Goal: Navigation & Orientation: Find specific page/section

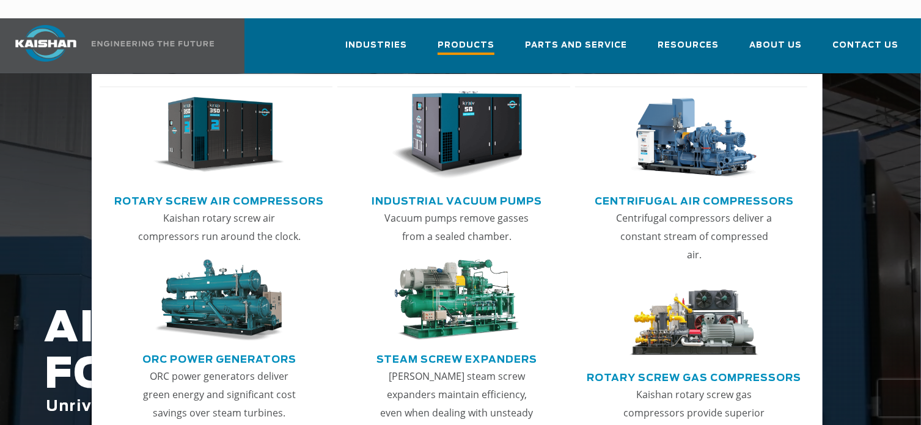
click at [479, 39] on span "Products" at bounding box center [466, 47] width 57 height 17
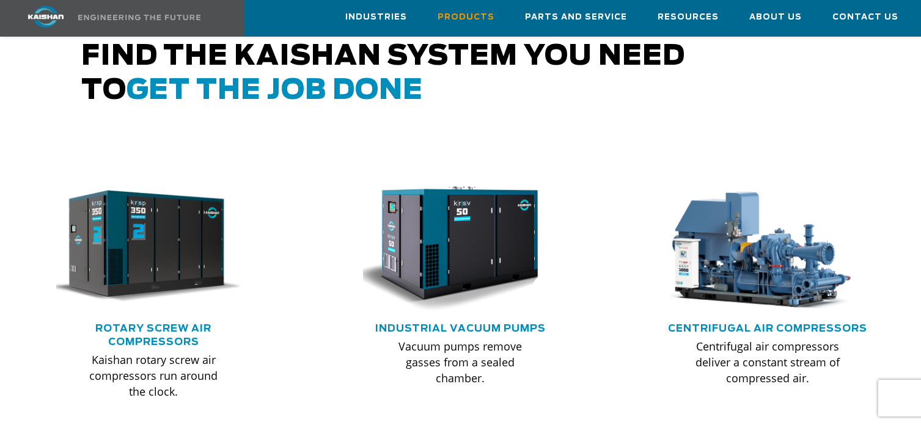
scroll to position [733, 0]
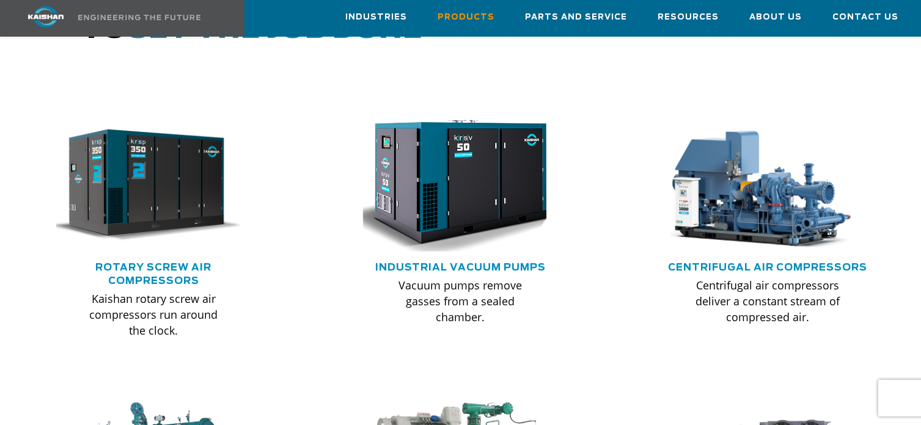
click at [458, 180] on img at bounding box center [451, 186] width 215 height 144
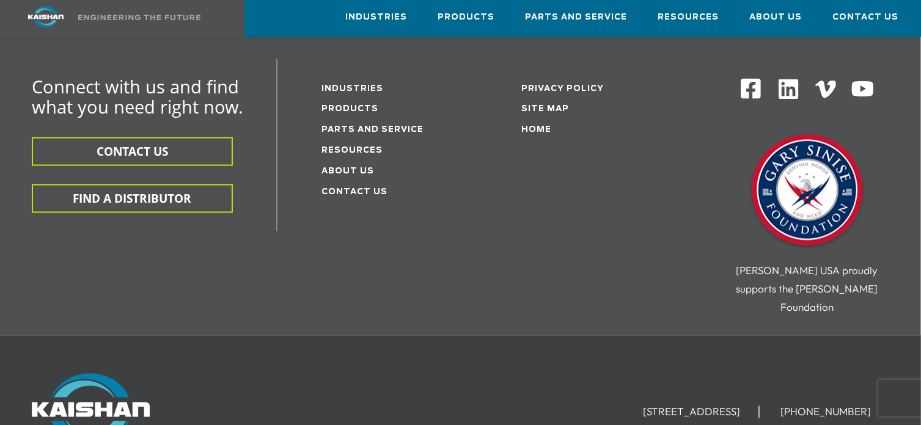
scroll to position [2289, 0]
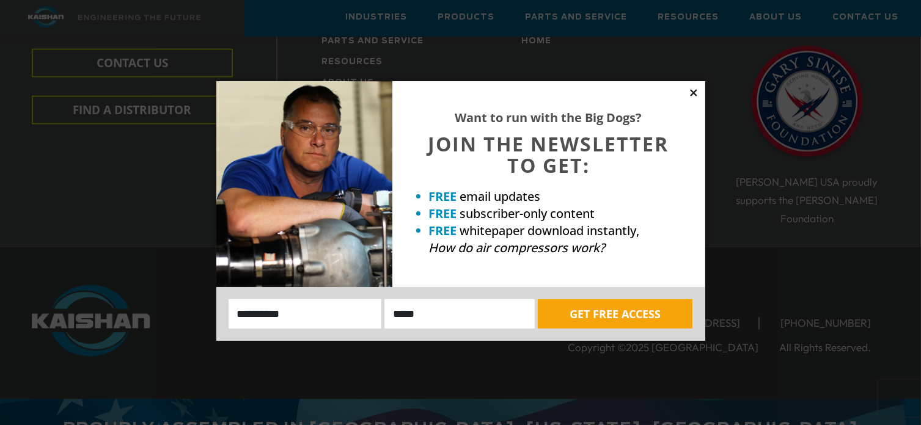
click at [695, 90] on icon at bounding box center [693, 92] width 7 height 7
